Goal: Transaction & Acquisition: Purchase product/service

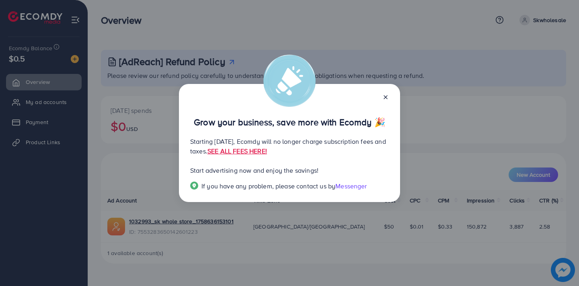
click at [387, 94] on icon at bounding box center [385, 97] width 6 height 6
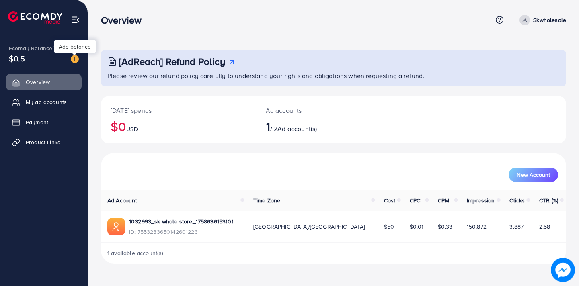
click at [75, 63] on img at bounding box center [75, 59] width 8 height 8
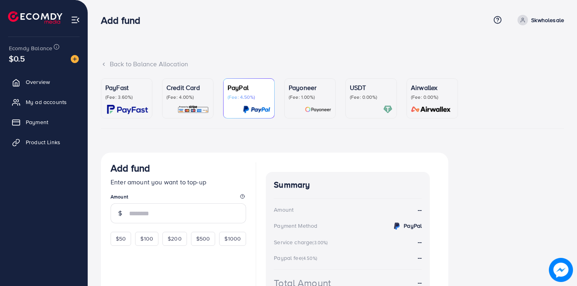
click at [188, 93] on div "Credit Card (Fee: 4.00%)" at bounding box center [187, 92] width 43 height 18
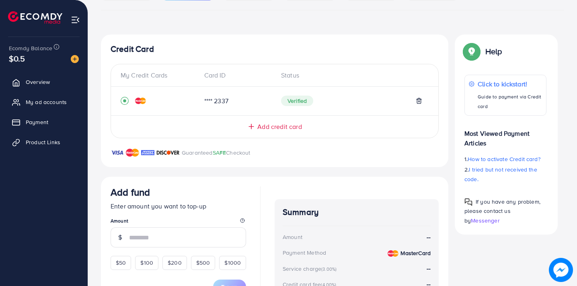
scroll to position [119, 0]
click at [270, 130] on span "Add credit card" at bounding box center [279, 125] width 44 height 9
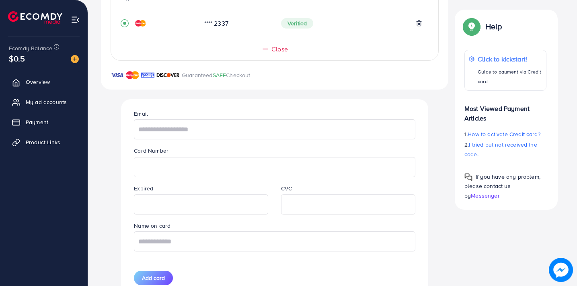
scroll to position [234, 0]
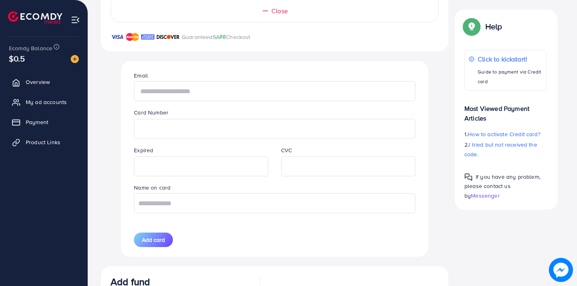
click at [185, 92] on input "text" at bounding box center [274, 91] width 281 height 20
paste input "**********"
type input "**********"
click at [181, 199] on input "text" at bounding box center [274, 203] width 281 height 20
type input "**********"
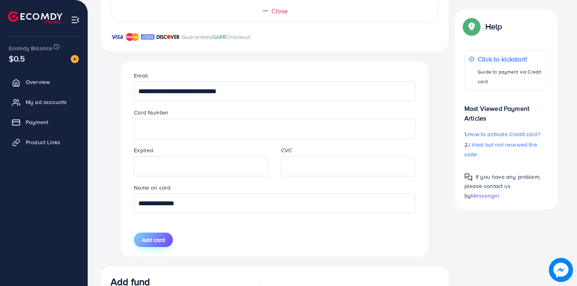
click at [161, 240] on span "Add card" at bounding box center [153, 240] width 23 height 8
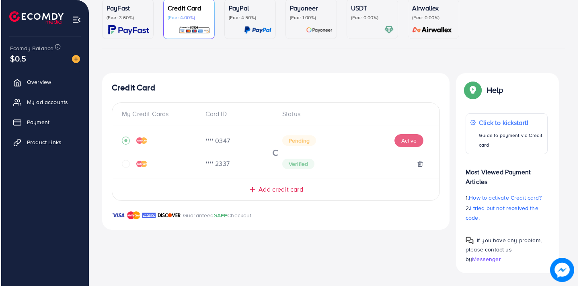
scroll to position [80, 0]
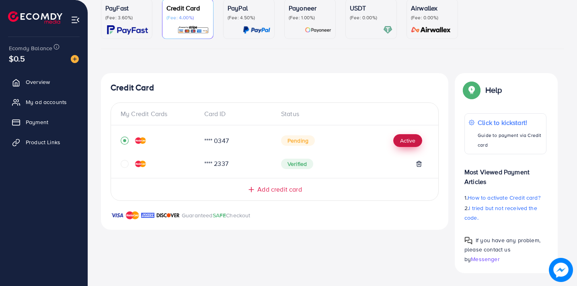
click at [408, 137] on button "Active" at bounding box center [407, 140] width 29 height 13
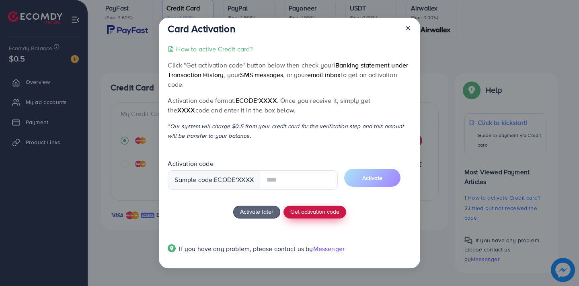
click at [315, 216] on span "Get activation code" at bounding box center [314, 211] width 49 height 8
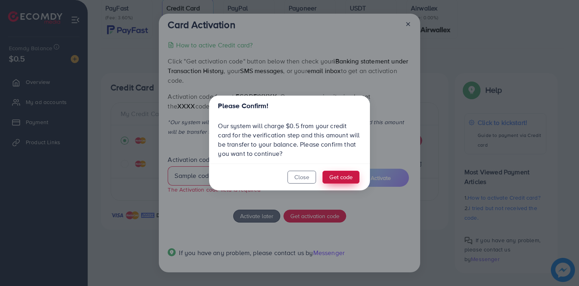
click at [333, 178] on button "Get code" at bounding box center [340, 177] width 37 height 13
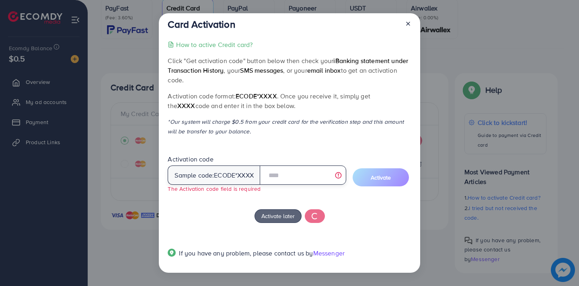
click at [283, 180] on input "text" at bounding box center [303, 175] width 86 height 19
click at [284, 180] on input "text" at bounding box center [303, 175] width 86 height 19
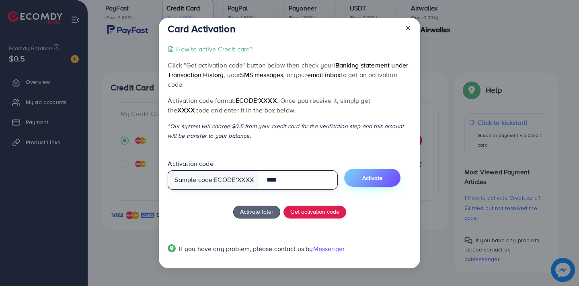
type input "****"
click at [382, 182] on span "Activate" at bounding box center [372, 178] width 20 height 8
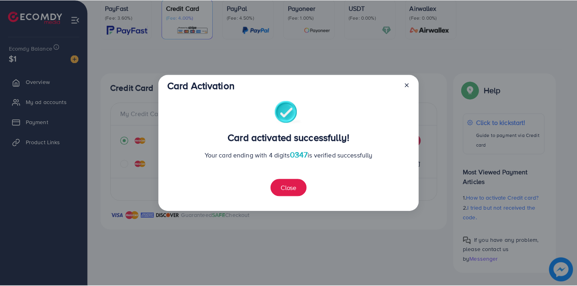
scroll to position [220, 0]
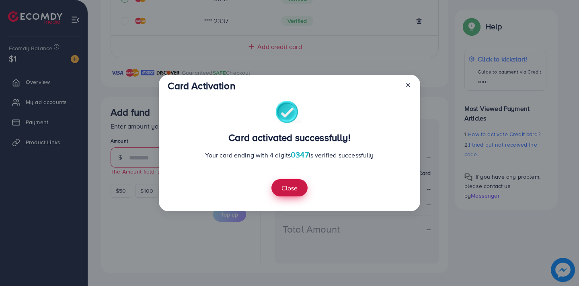
click at [287, 184] on button "Close" at bounding box center [289, 187] width 36 height 17
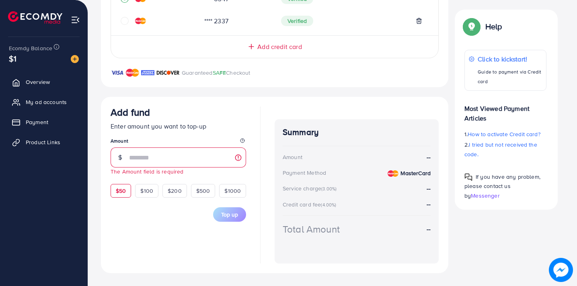
click at [121, 194] on span "$50" at bounding box center [121, 191] width 10 height 8
type input "**"
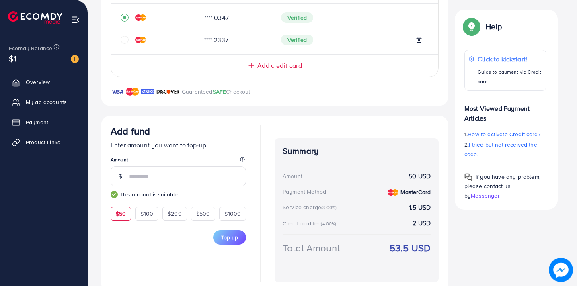
scroll to position [205, 0]
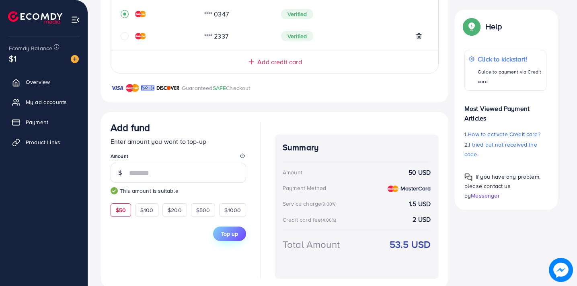
click at [233, 236] on span "Top up" at bounding box center [229, 234] width 17 height 8
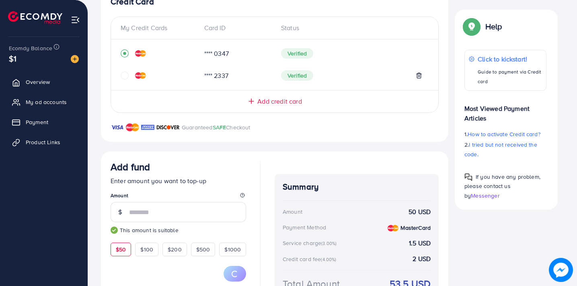
scroll to position [175, 0]
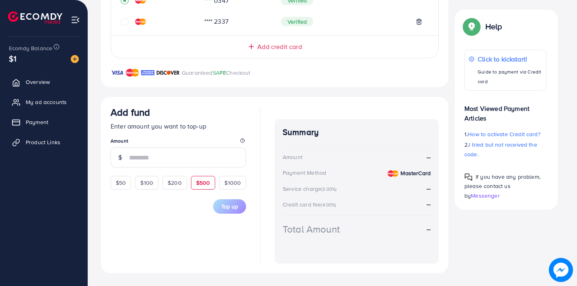
scroll to position [218, 0]
click at [77, 63] on div "$1" at bounding box center [44, 59] width 70 height 12
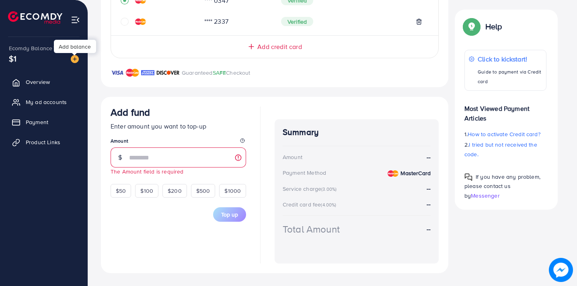
click at [74, 59] on img at bounding box center [75, 59] width 8 height 8
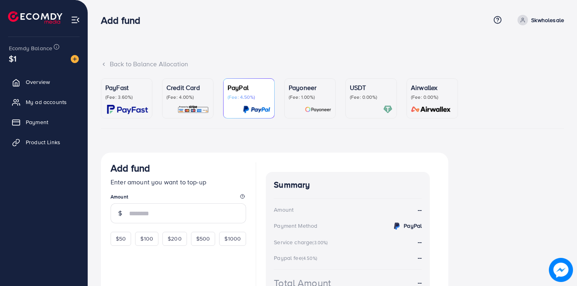
click at [204, 106] on img at bounding box center [193, 109] width 32 height 9
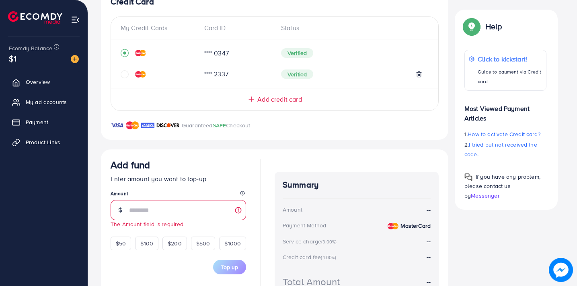
scroll to position [166, 0]
click at [120, 248] on div "$50" at bounding box center [121, 243] width 20 height 14
type input "**"
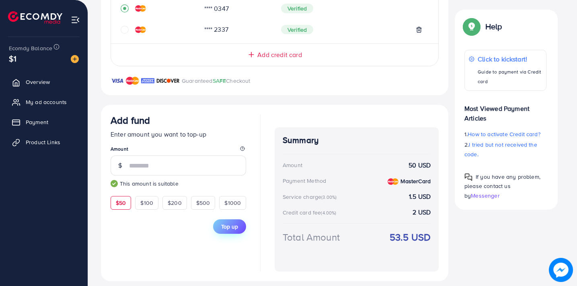
scroll to position [218, 0]
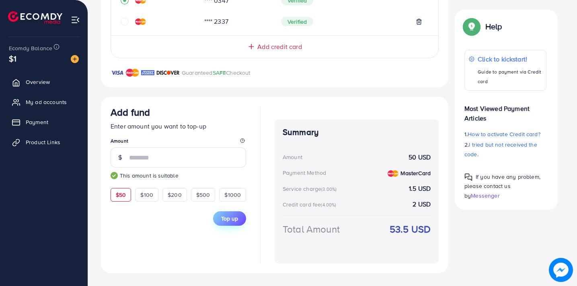
click at [233, 225] on button "Top up" at bounding box center [229, 218] width 33 height 14
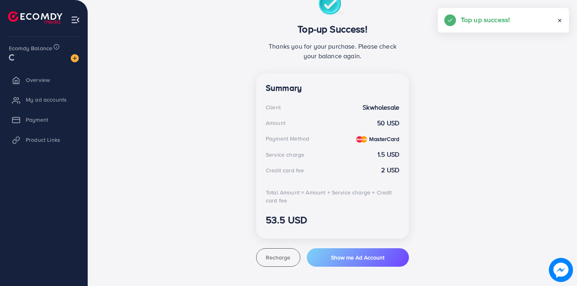
scroll to position [160, 0]
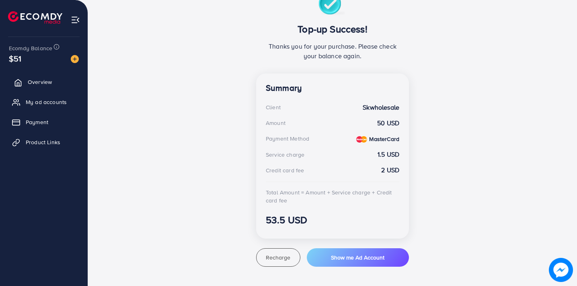
click at [35, 80] on span "Overview" at bounding box center [40, 82] width 24 height 8
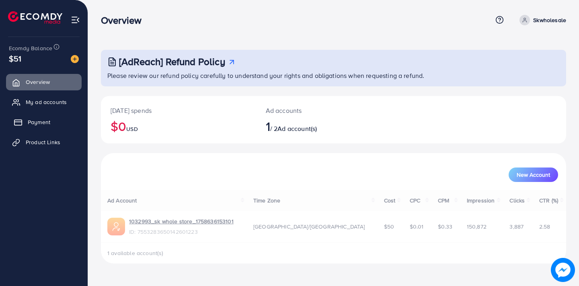
click at [57, 120] on link "Payment" at bounding box center [44, 122] width 76 height 16
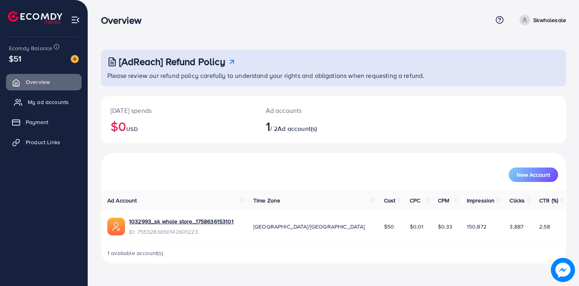
click at [48, 98] on span "My ad accounts" at bounding box center [48, 102] width 41 height 8
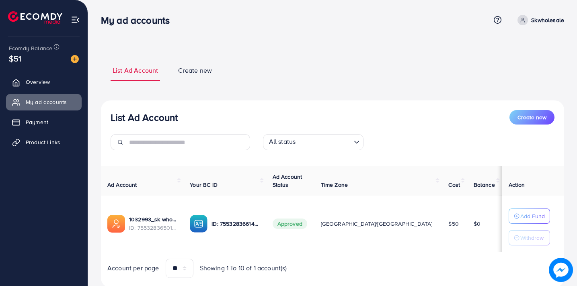
click at [309, 76] on ul "List Ad Account Create new" at bounding box center [332, 70] width 463 height 22
